Goal: Information Seeking & Learning: Understand process/instructions

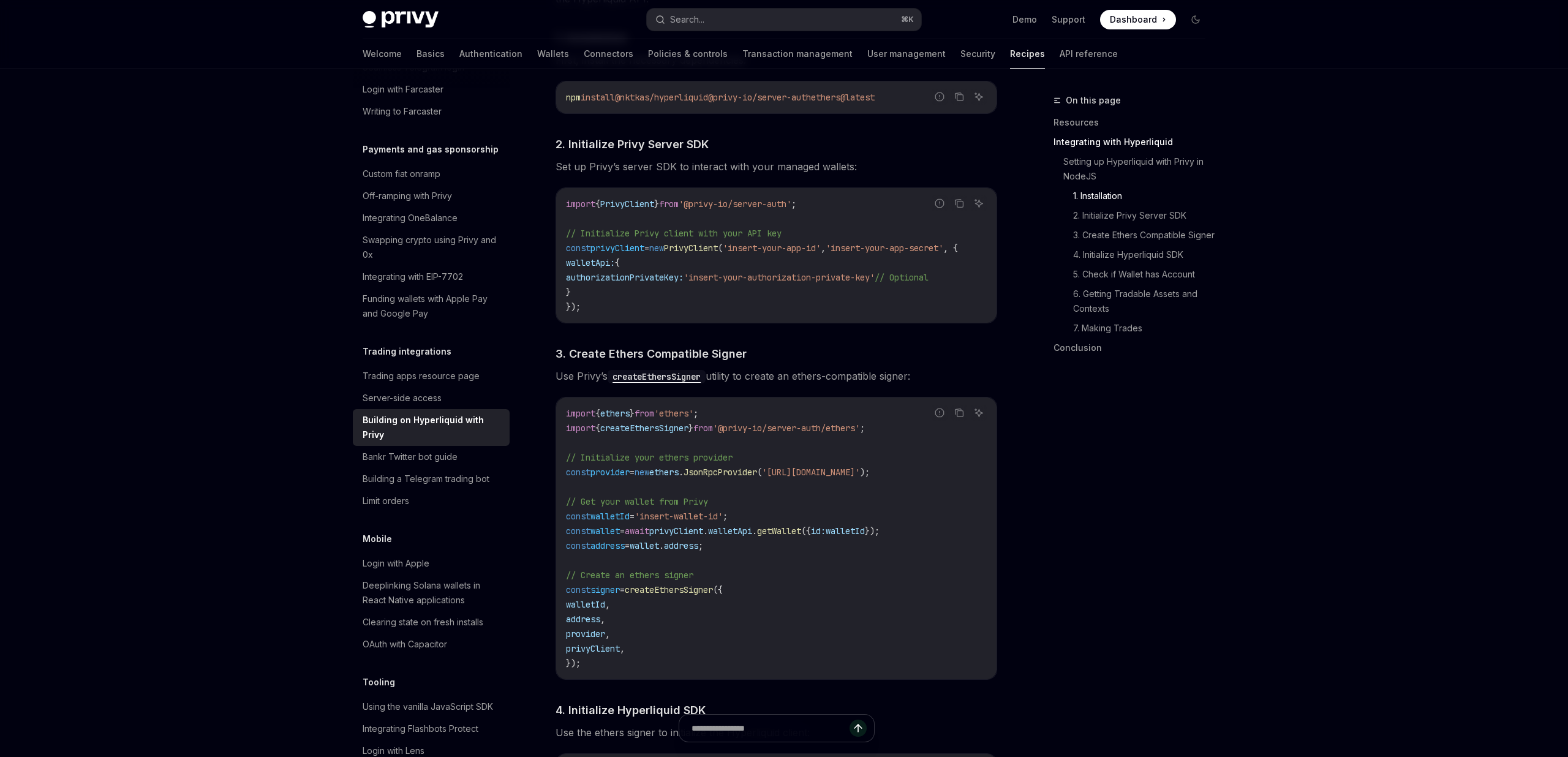
scroll to position [660, 0]
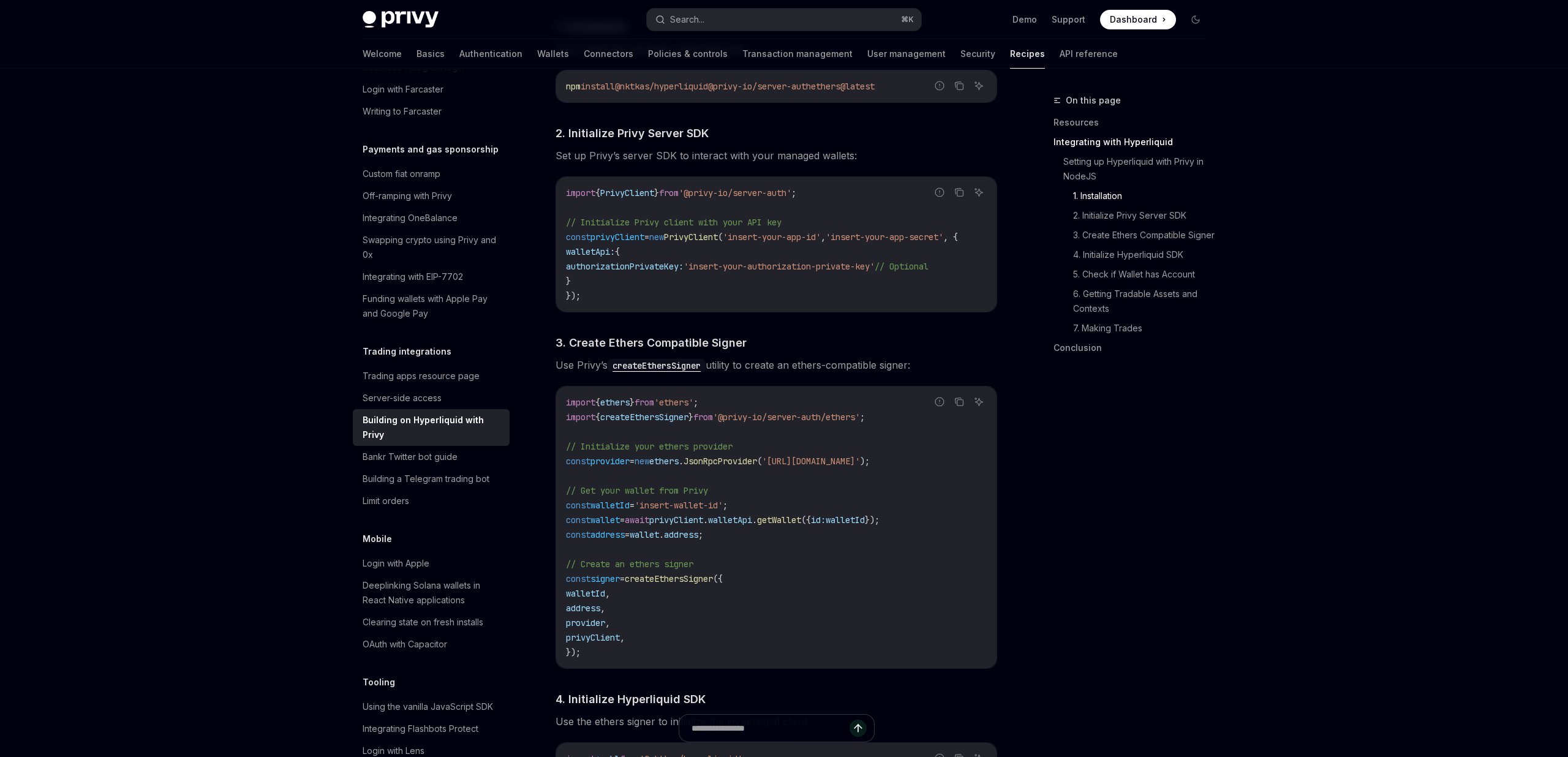
click at [754, 538] on code "import { ethers } from 'ethers' ; import { createEthersSigner } from '@privy-io…" at bounding box center [776, 527] width 421 height 265
click at [753, 538] on code "import { ethers } from 'ethers' ; import { createEthersSigner } from '@privy-io…" at bounding box center [776, 527] width 421 height 265
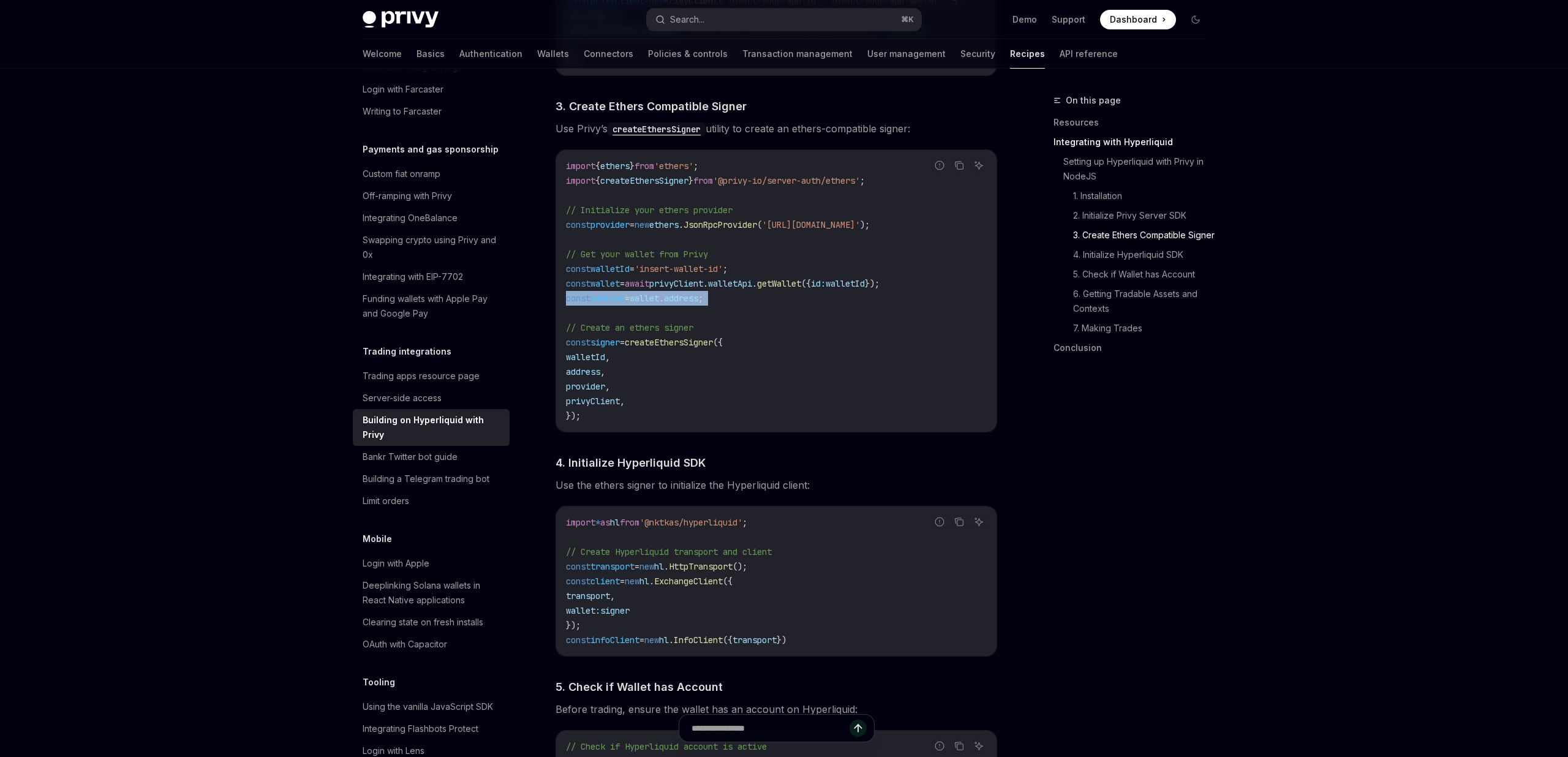
scroll to position [911, 0]
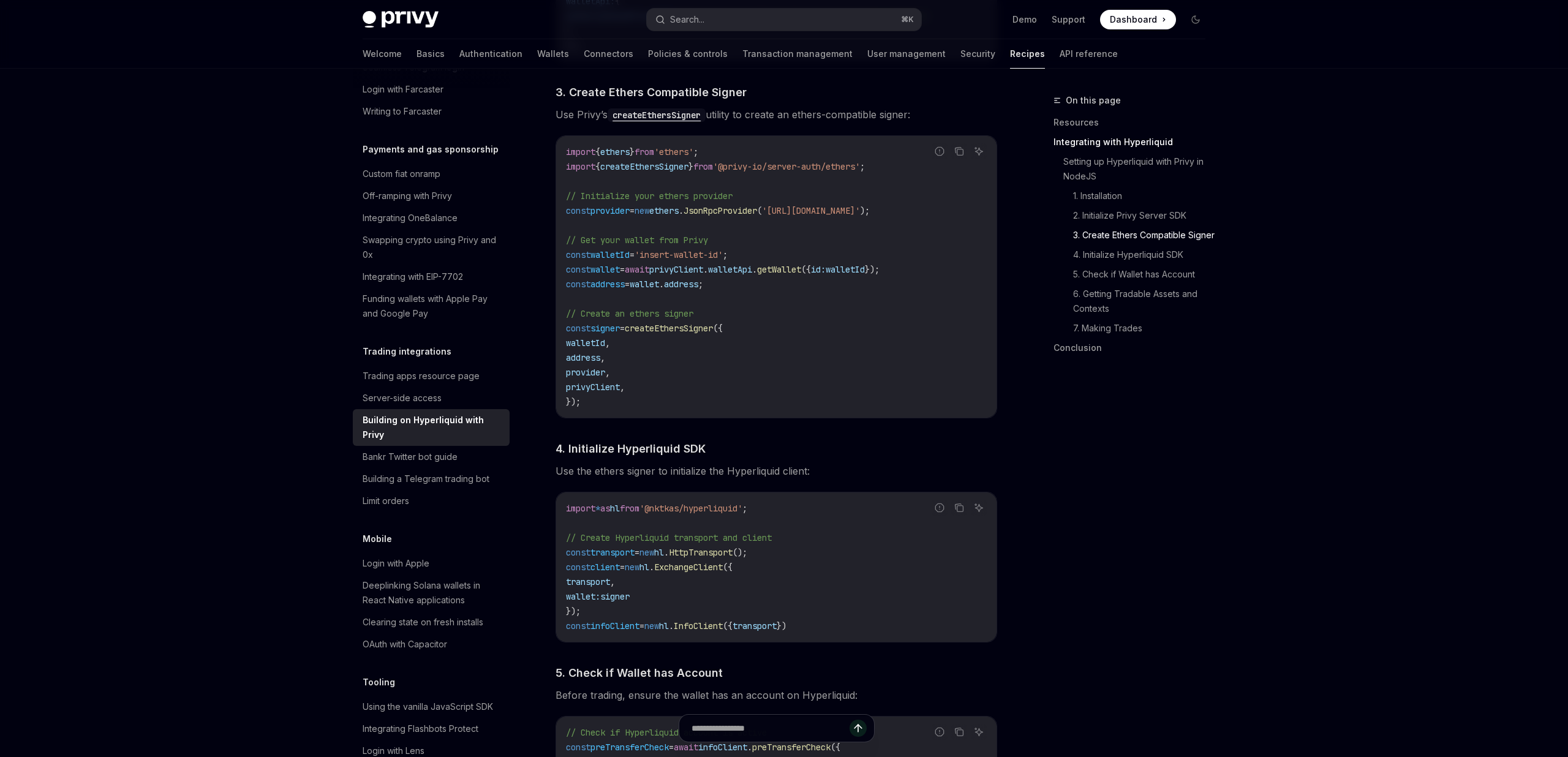
click at [658, 405] on code "import { ethers } from 'ethers' ; import { createEthersSigner } from '@privy-io…" at bounding box center [776, 276] width 421 height 265
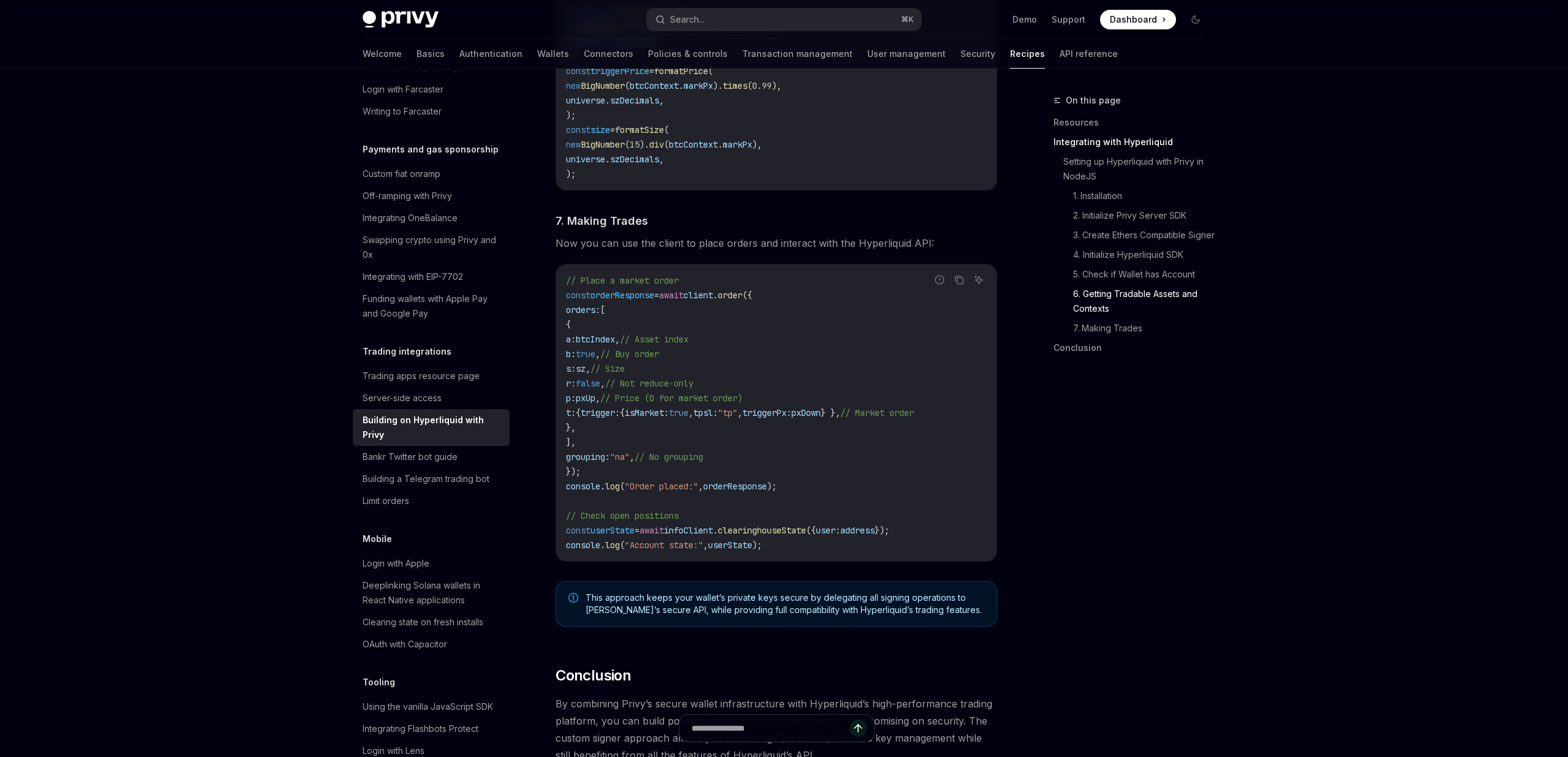
scroll to position [1986, 0]
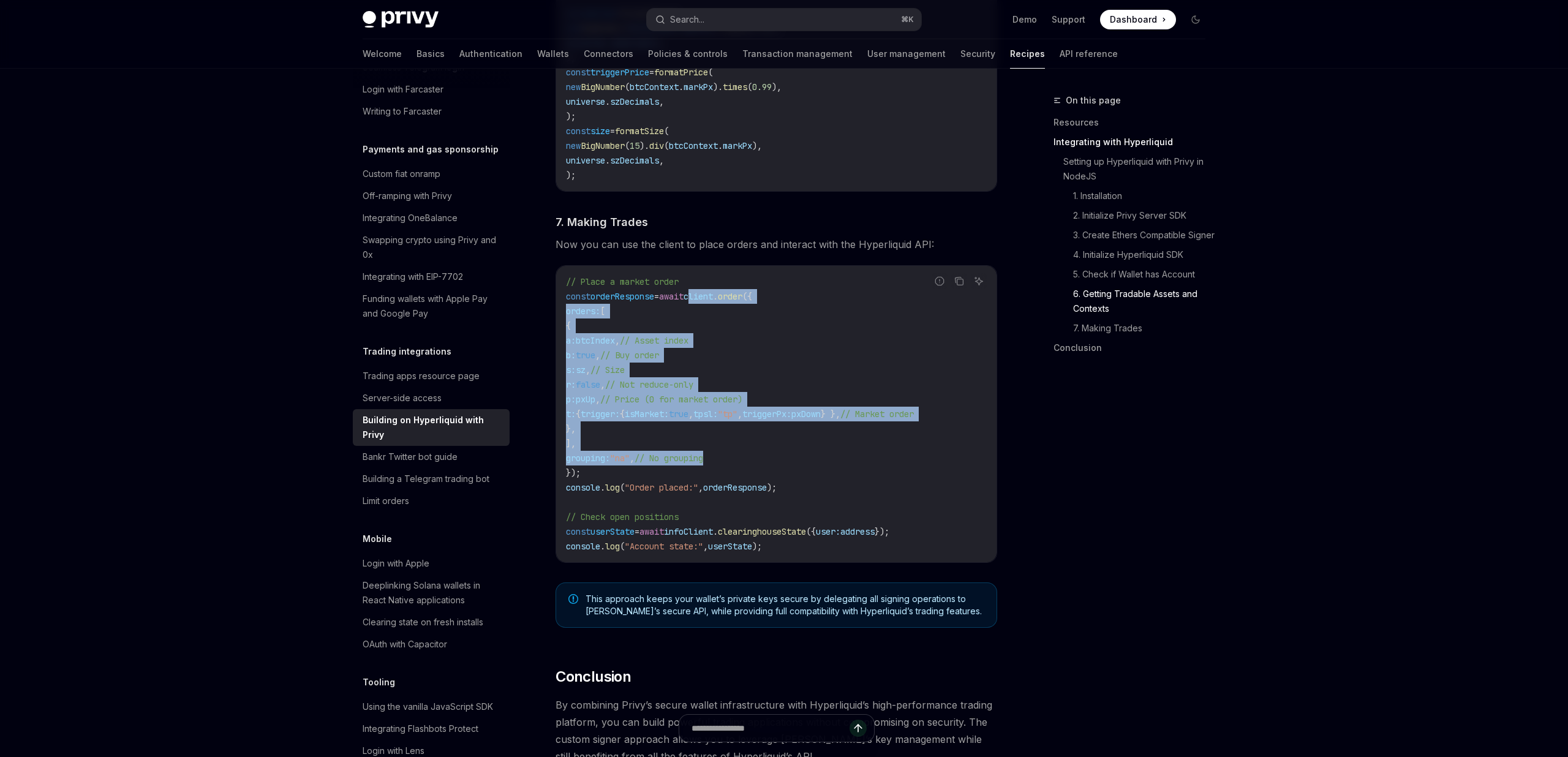
drag, startPoint x: 710, startPoint y: 297, endPoint x: 732, endPoint y: 465, distance: 169.4
click at [732, 465] on code "// Place a market order const orderResponse = await client . order ({ orders: […" at bounding box center [776, 414] width 421 height 279
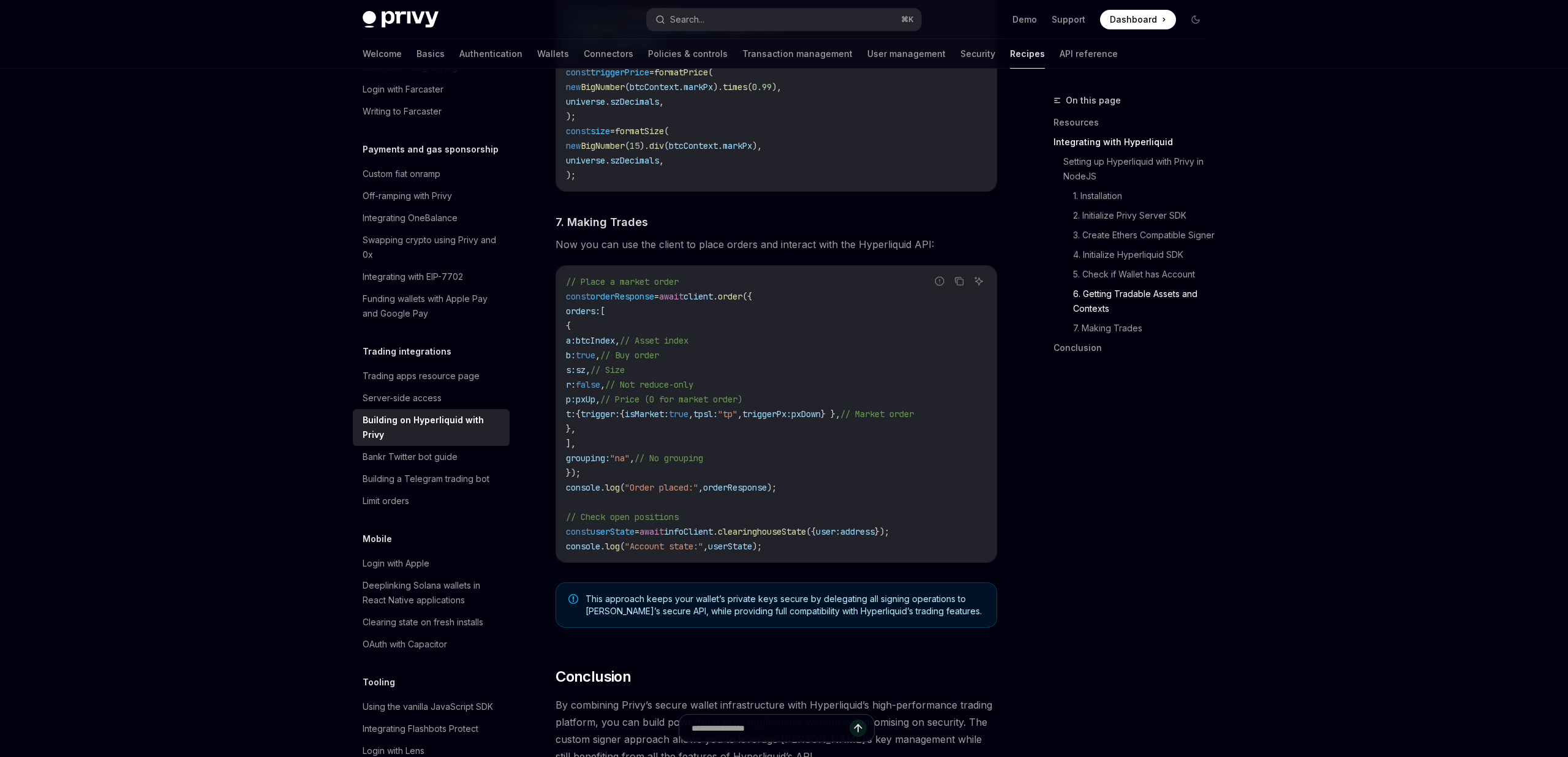
click at [752, 501] on code "// Place a market order const orderResponse = await client . order ({ orders: […" at bounding box center [776, 414] width 421 height 279
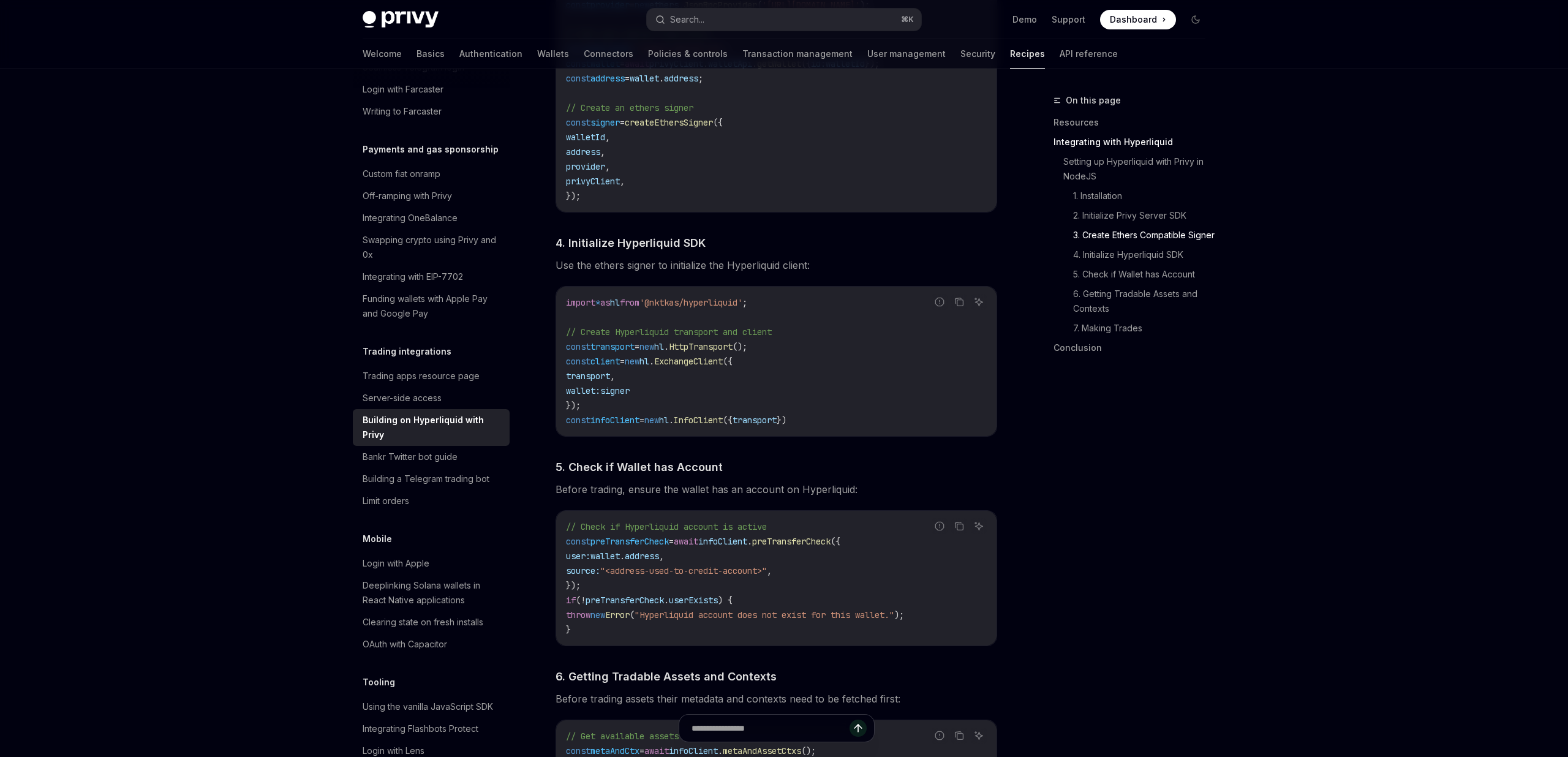
scroll to position [1117, 0]
drag, startPoint x: 757, startPoint y: 314, endPoint x: 650, endPoint y: 314, distance: 107.0
click at [650, 314] on code "import * as hl from '@nktkas/hyperliquid' ; // Create Hyperliquid transport and…" at bounding box center [776, 361] width 421 height 132
drag, startPoint x: 647, startPoint y: 306, endPoint x: 713, endPoint y: 306, distance: 66.0
click at [719, 306] on span "import * as hl from '@nktkas/hyperliquid' ;" at bounding box center [657, 302] width 181 height 11
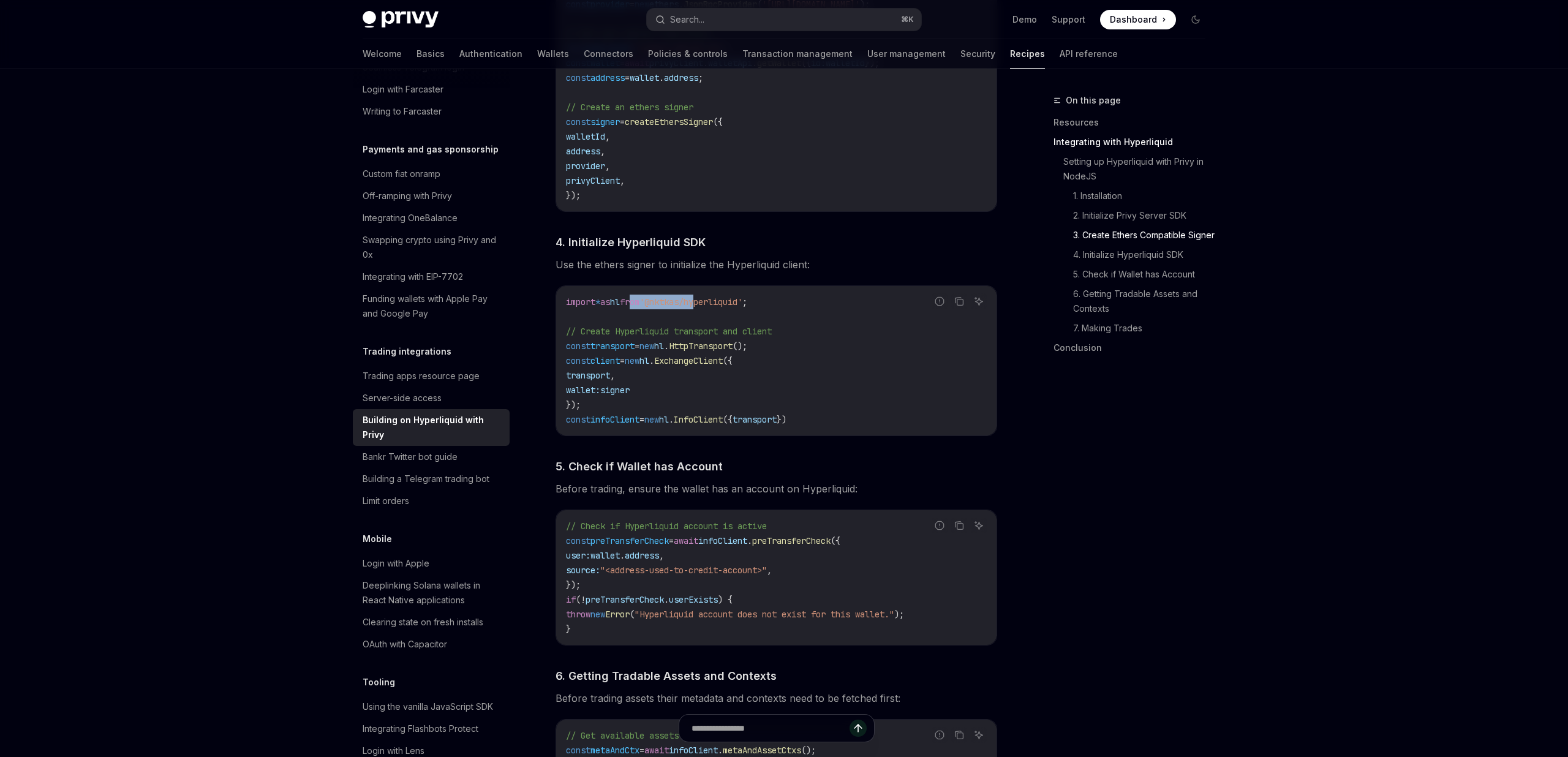
click at [713, 306] on span "'@nktkas/hyperliquid'" at bounding box center [691, 302] width 103 height 11
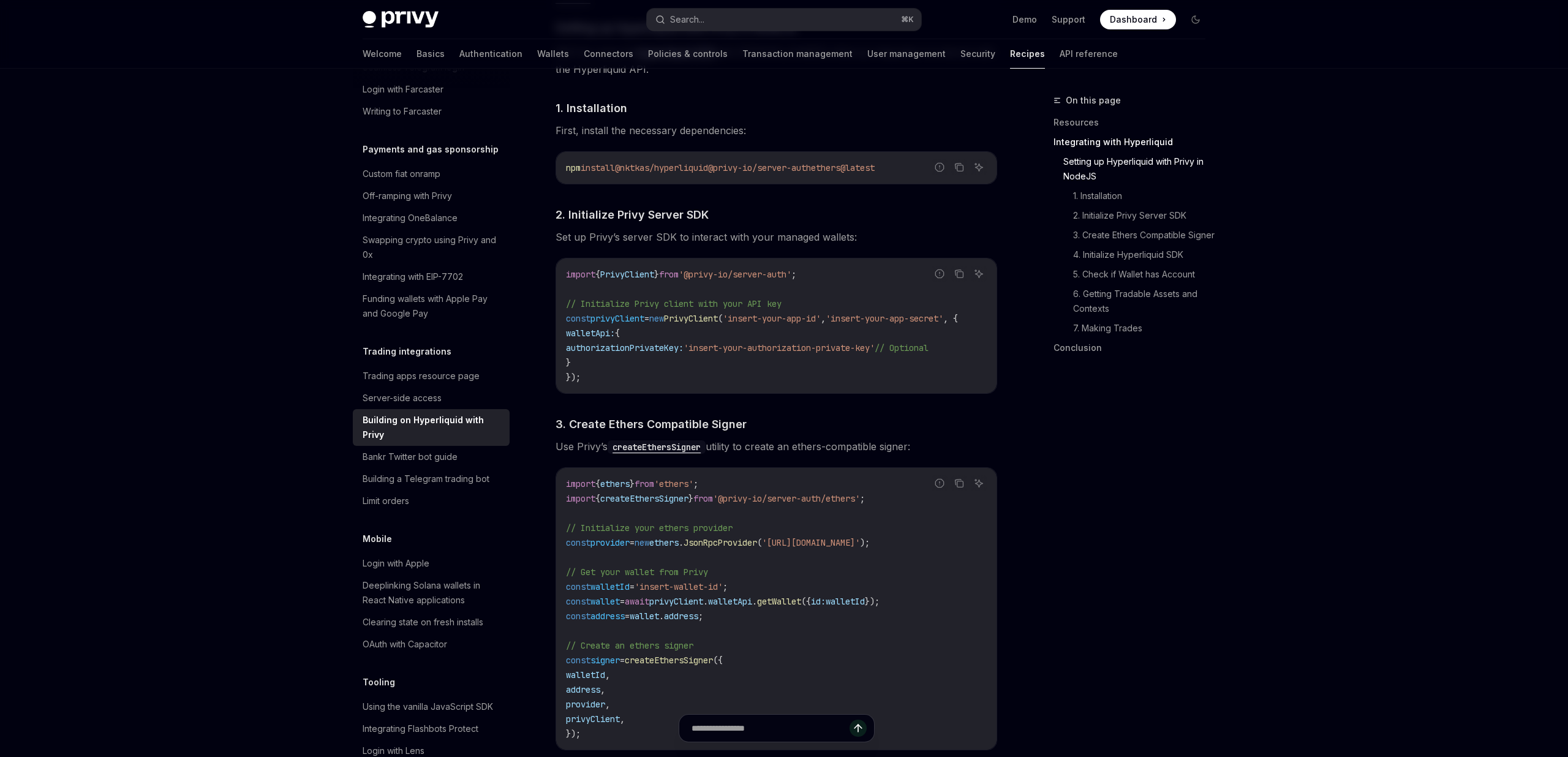
scroll to position [0, 0]
click at [644, 319] on span "privyClient" at bounding box center [617, 319] width 54 height 11
copy span "privyClient"
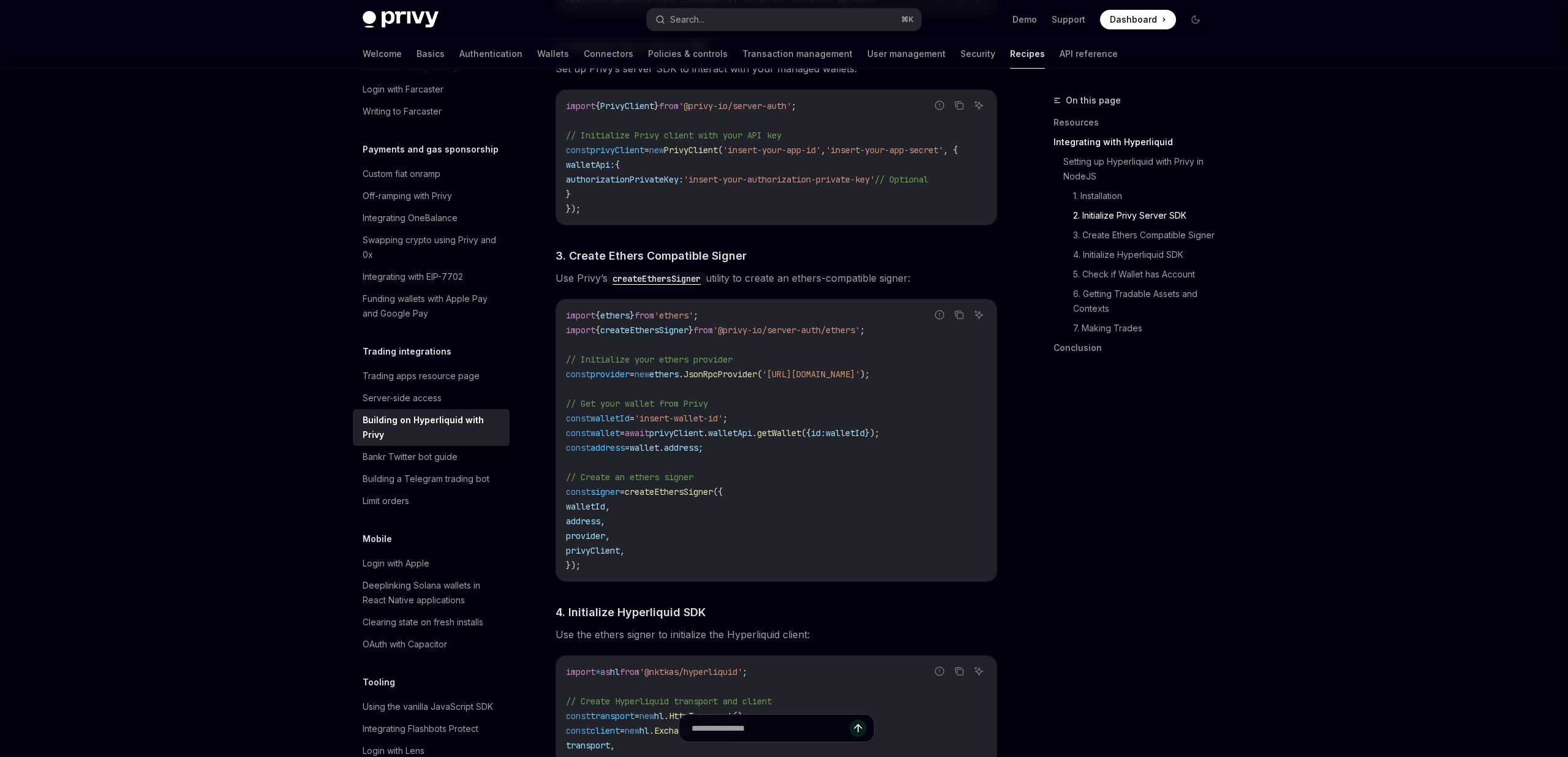
scroll to position [759, 0]
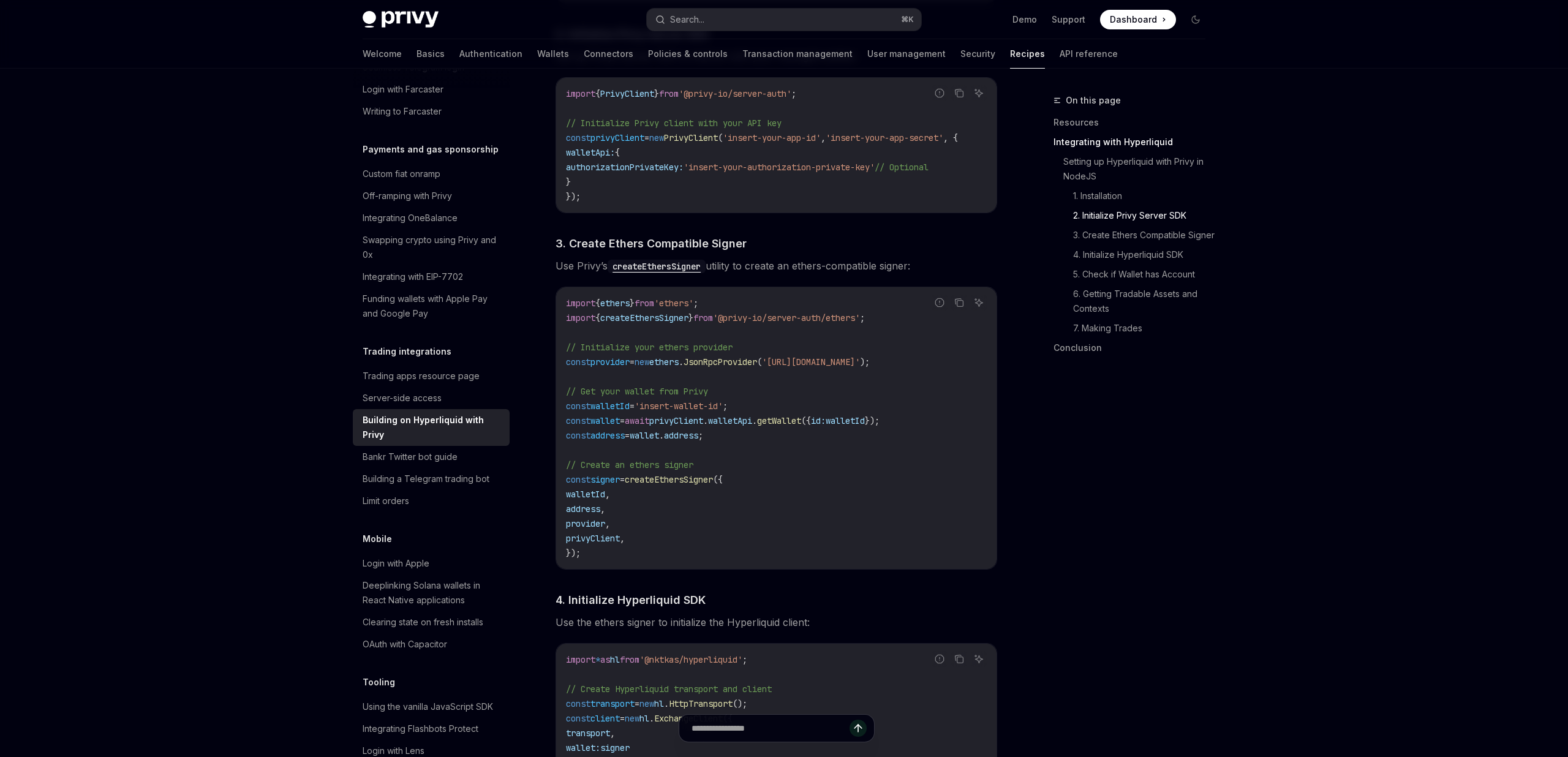
type textarea "*"
